Goal: Information Seeking & Learning: Learn about a topic

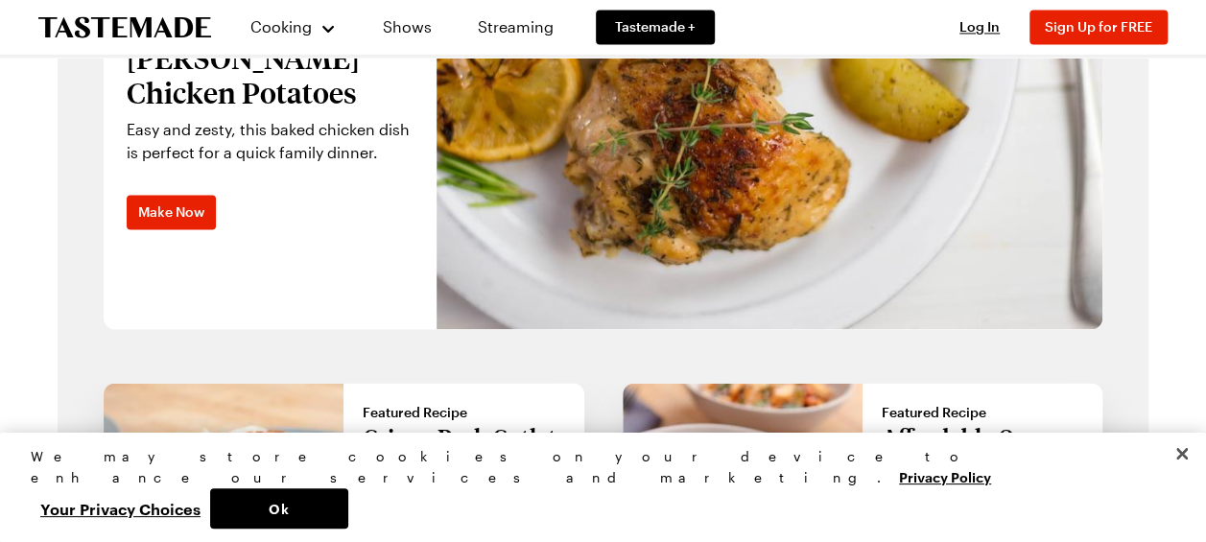
scroll to position [1546, 0]
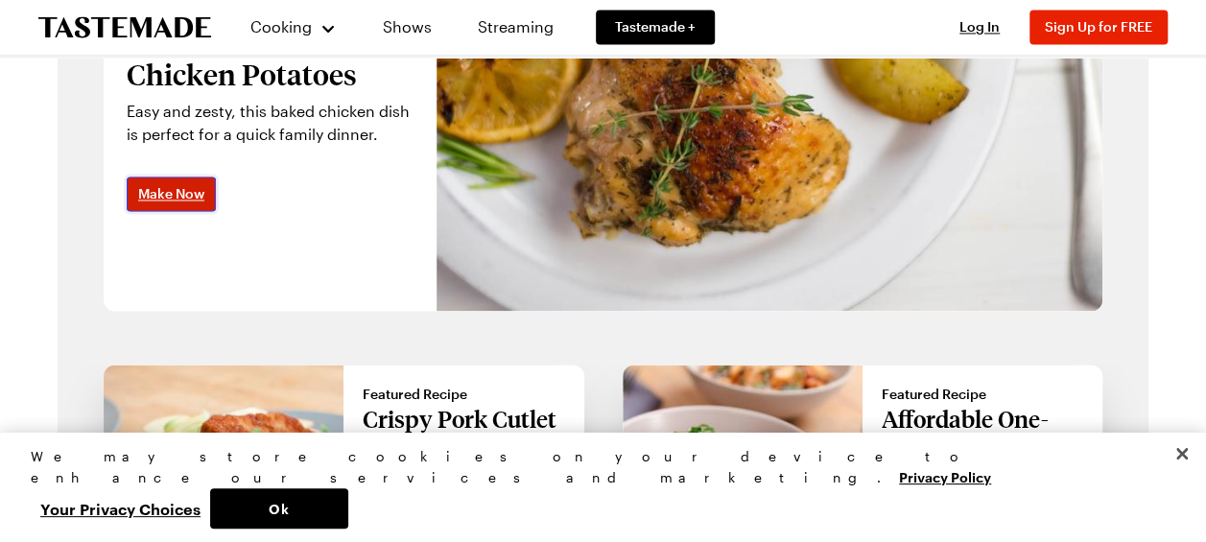
click at [204, 203] on span "Make Now" at bounding box center [171, 193] width 66 height 19
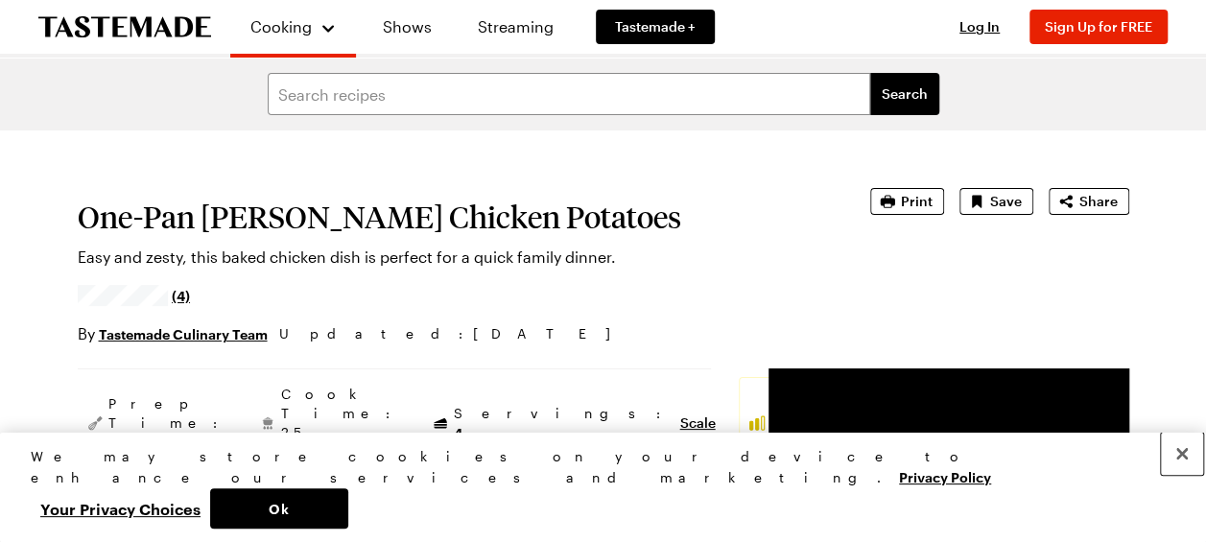
click at [1183, 462] on button "Close" at bounding box center [1182, 454] width 42 height 42
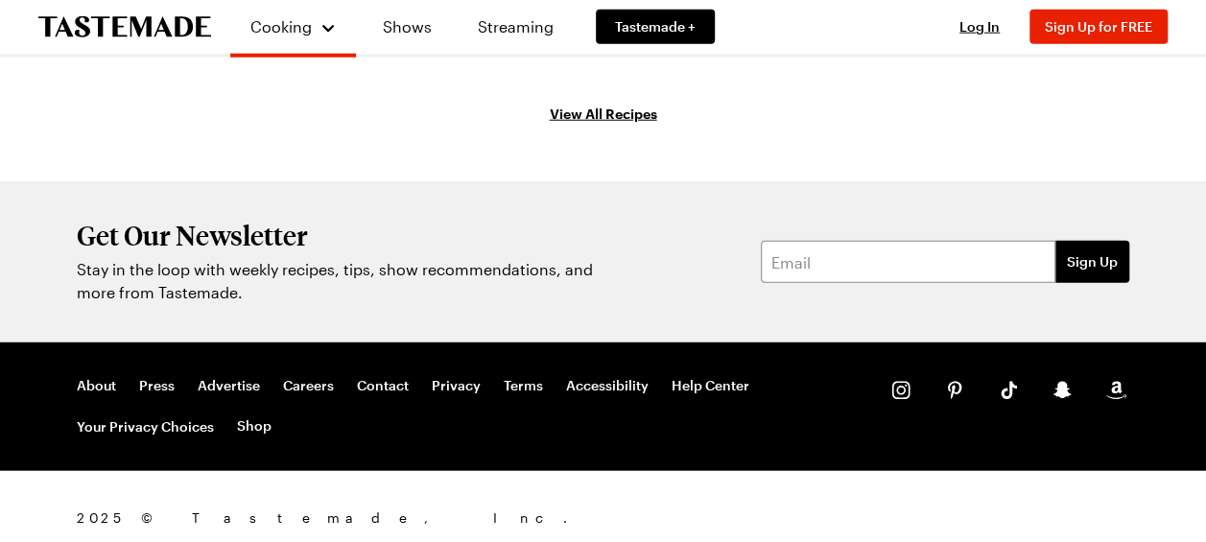
scroll to position [2455, 0]
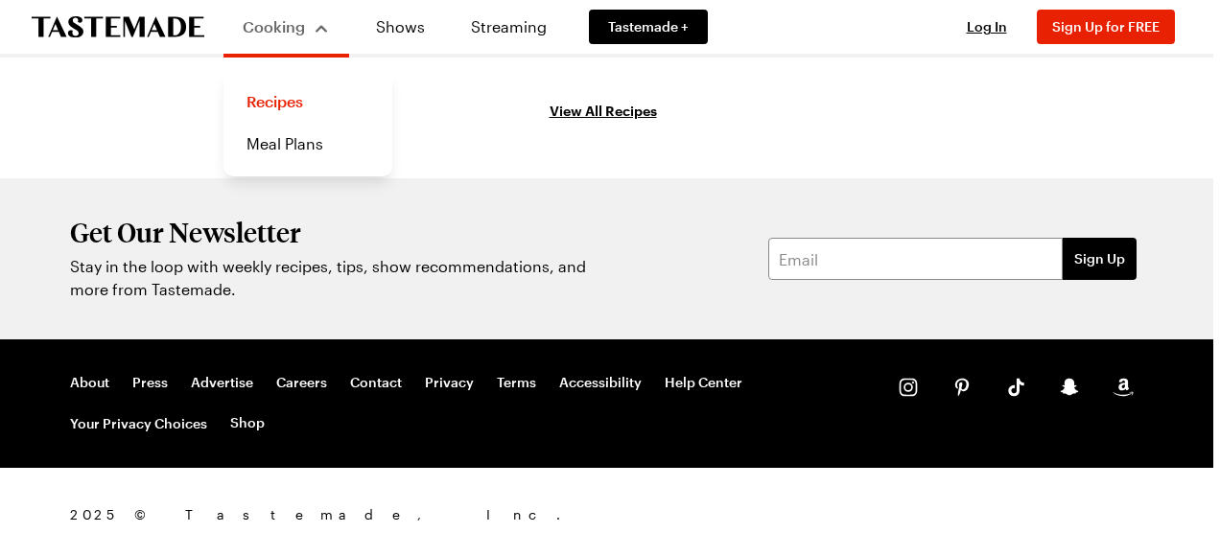
click at [288, 38] on div "Cooking" at bounding box center [286, 26] width 87 height 23
click at [297, 117] on link "Recipes" at bounding box center [308, 102] width 146 height 42
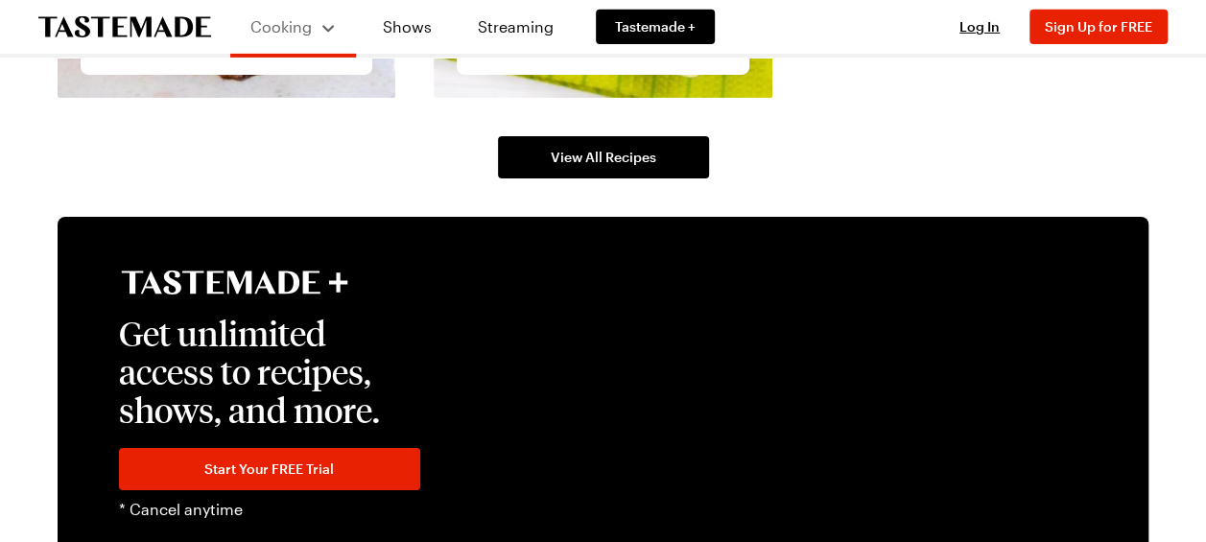
scroll to position [3042, 0]
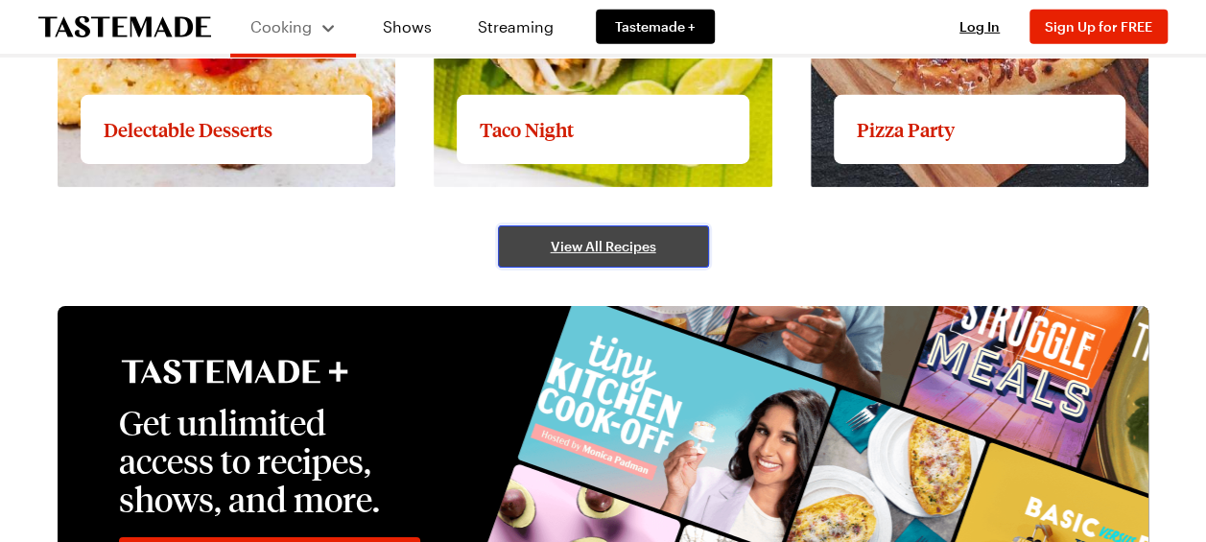
click at [606, 268] on link "View All Recipes" at bounding box center [603, 246] width 211 height 42
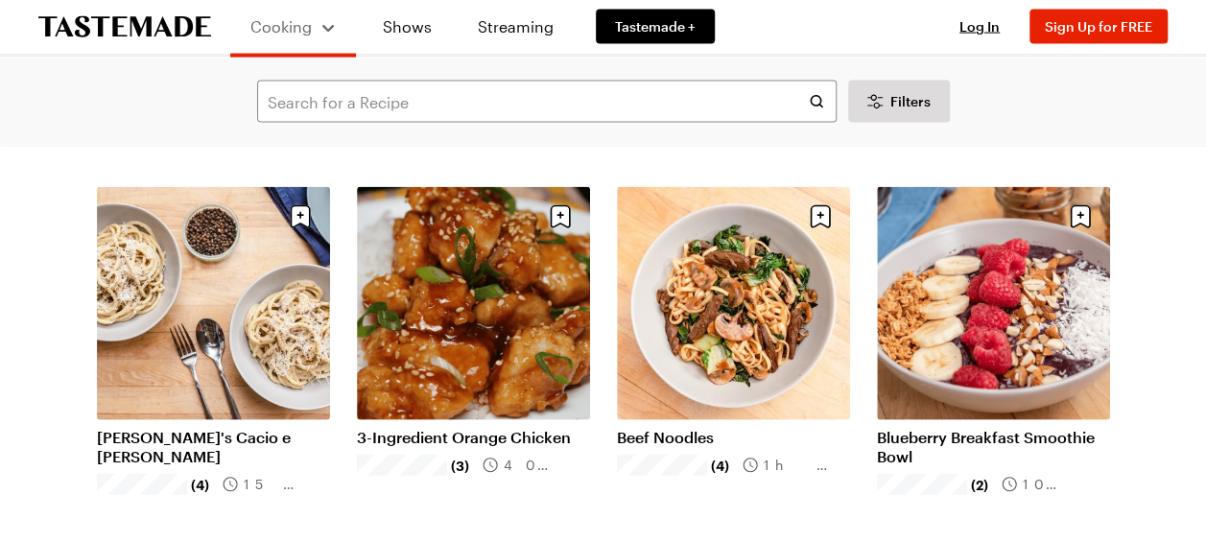
scroll to position [2058, 0]
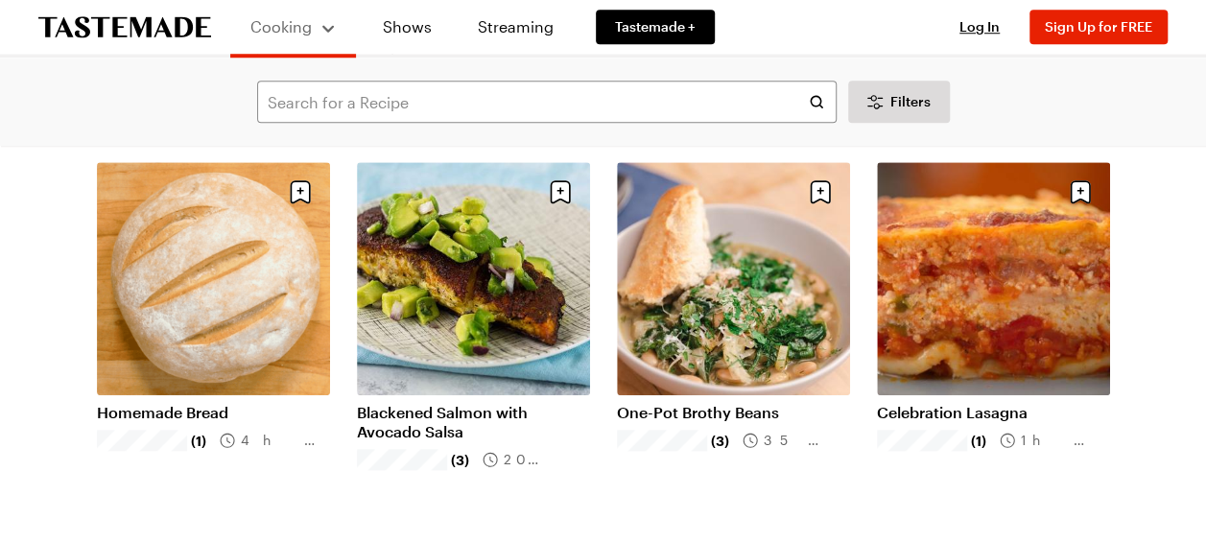
scroll to position [4437, 0]
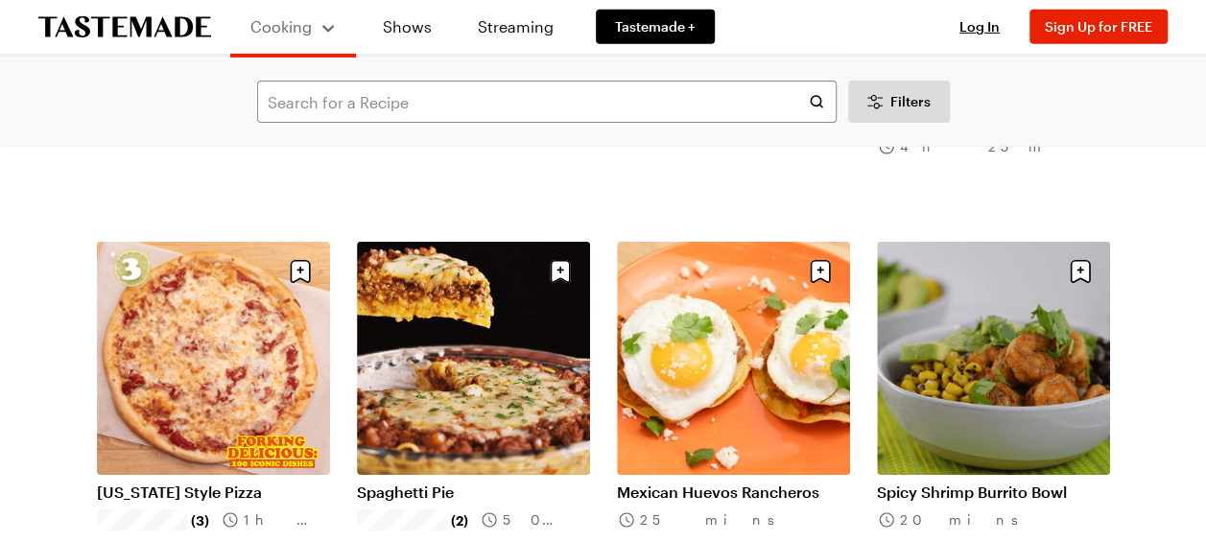
scroll to position [6739, 0]
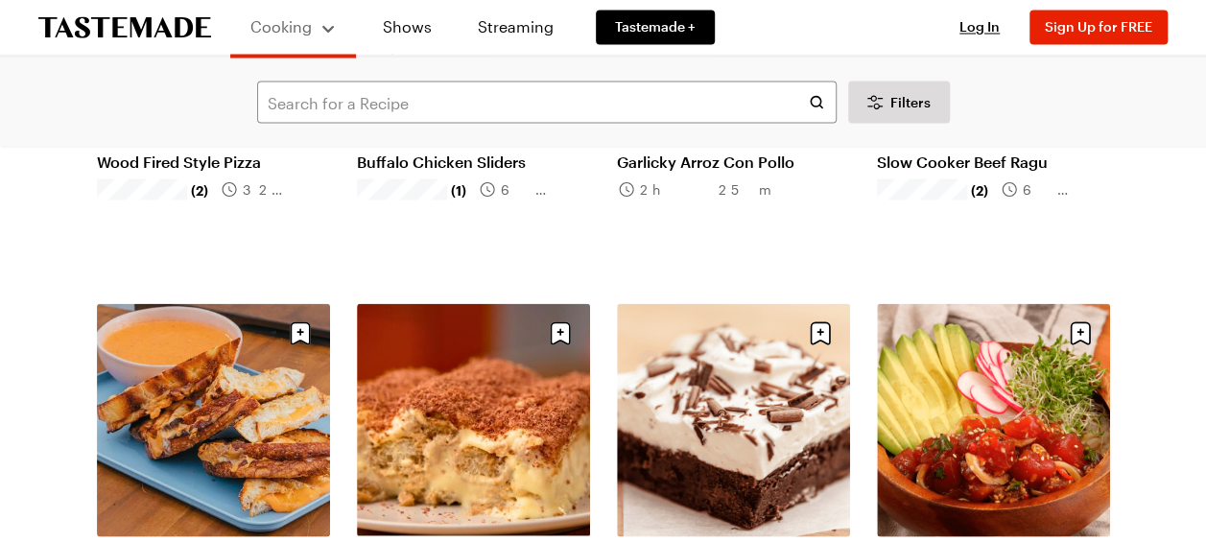
scroll to position [9002, 0]
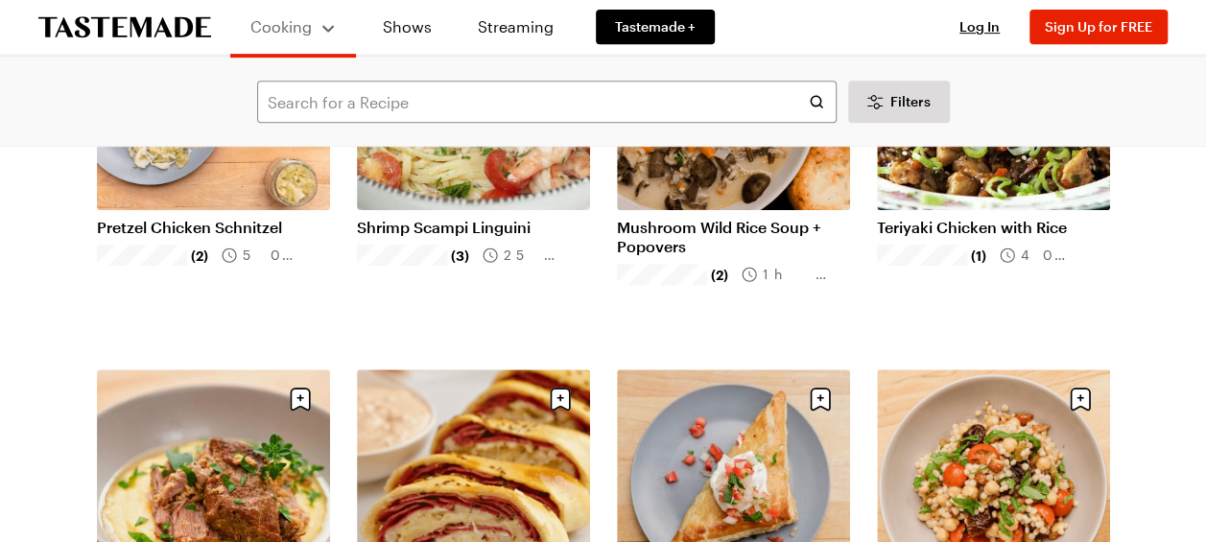
scroll to position [11304, 0]
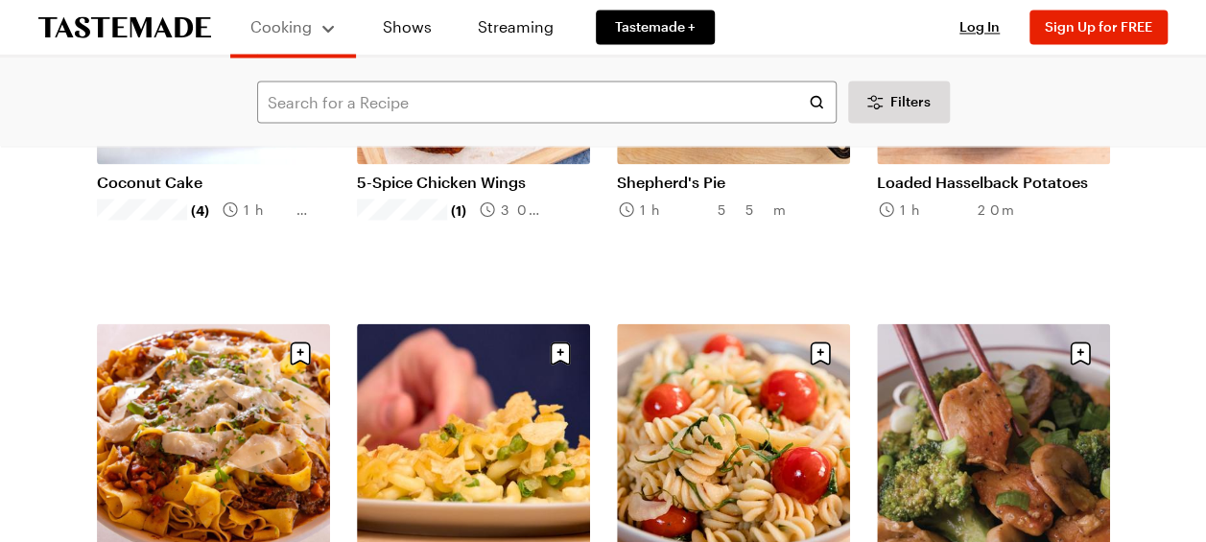
scroll to position [12519, 0]
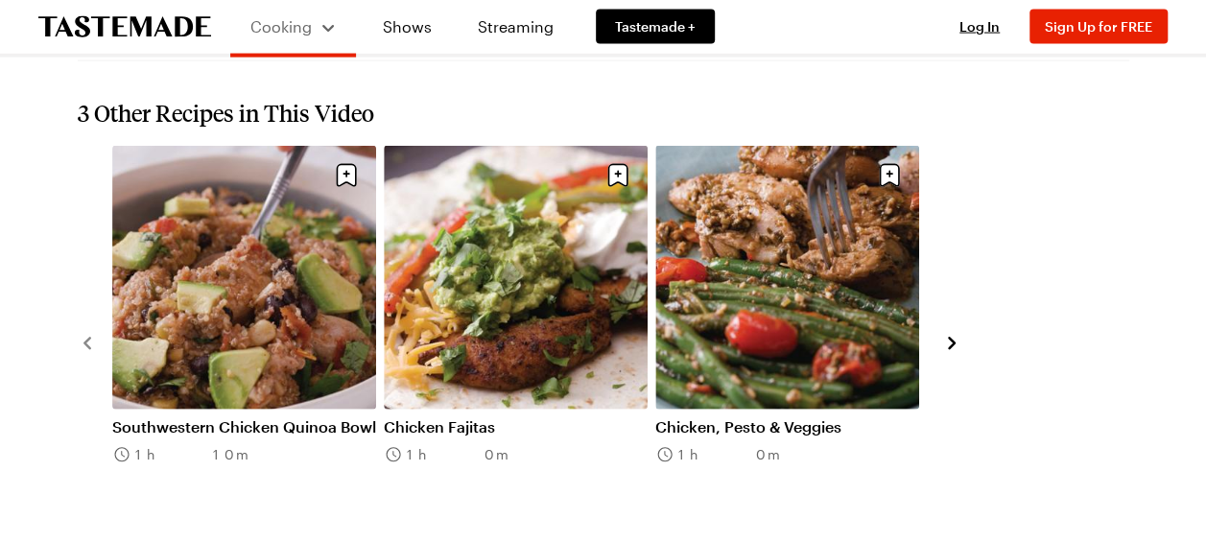
scroll to position [2122, 0]
